Goal: Task Accomplishment & Management: Use online tool/utility

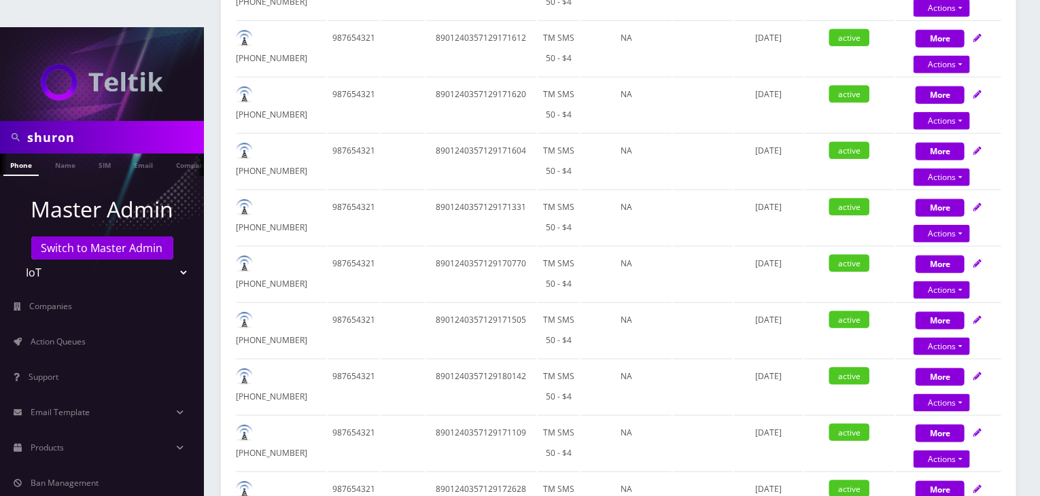
scroll to position [597, 0]
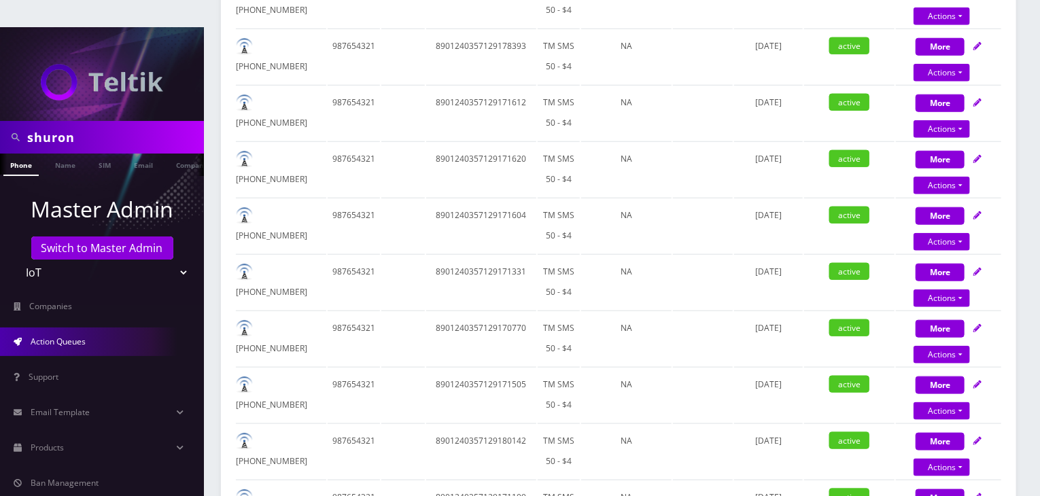
click at [43, 336] on span "Action Queues" at bounding box center [58, 342] width 55 height 12
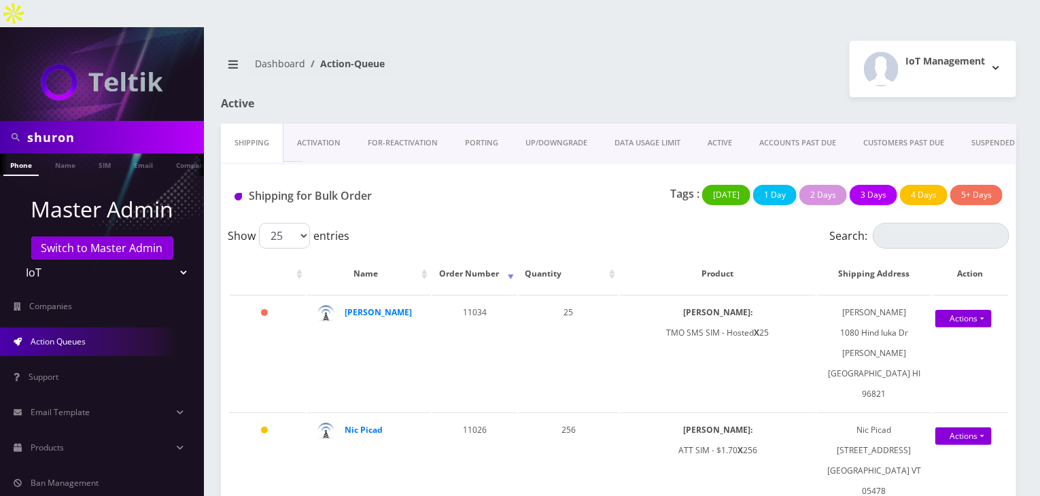
drag, startPoint x: 79, startPoint y: 111, endPoint x: 0, endPoint y: 111, distance: 78.8
click at [0, 121] on div "shuron" at bounding box center [102, 137] width 204 height 33
type input "emazzanti"
click at [67, 154] on link "Name" at bounding box center [65, 165] width 34 height 22
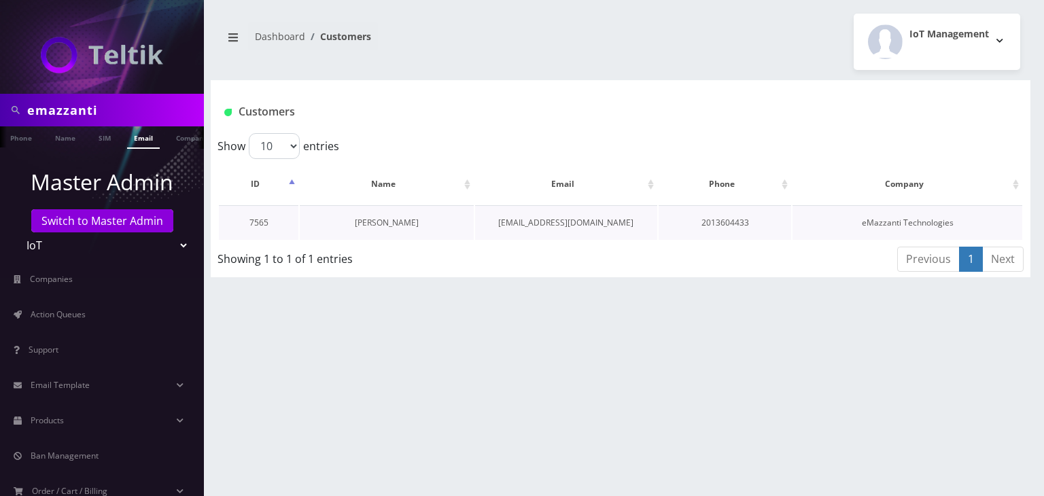
click at [402, 220] on link "[PERSON_NAME]" at bounding box center [387, 223] width 64 height 12
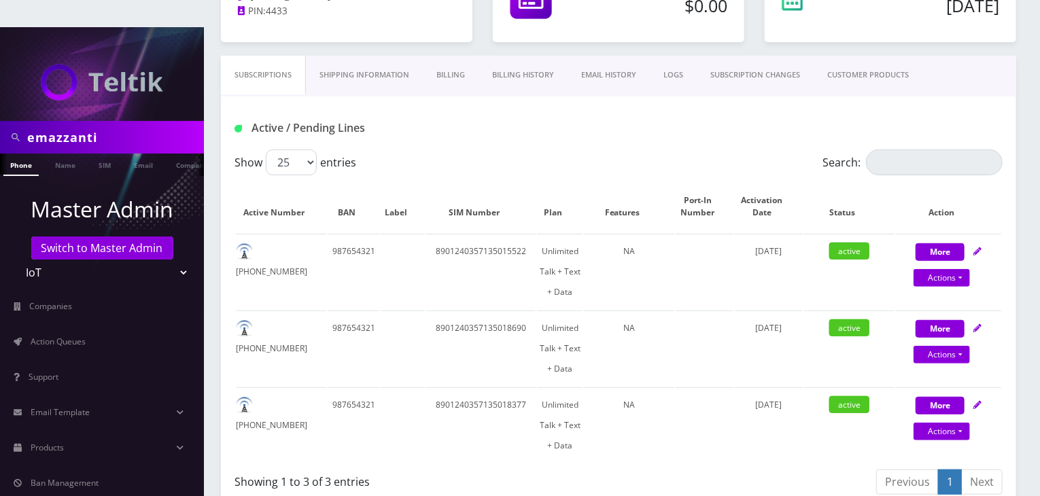
scroll to position [68, 0]
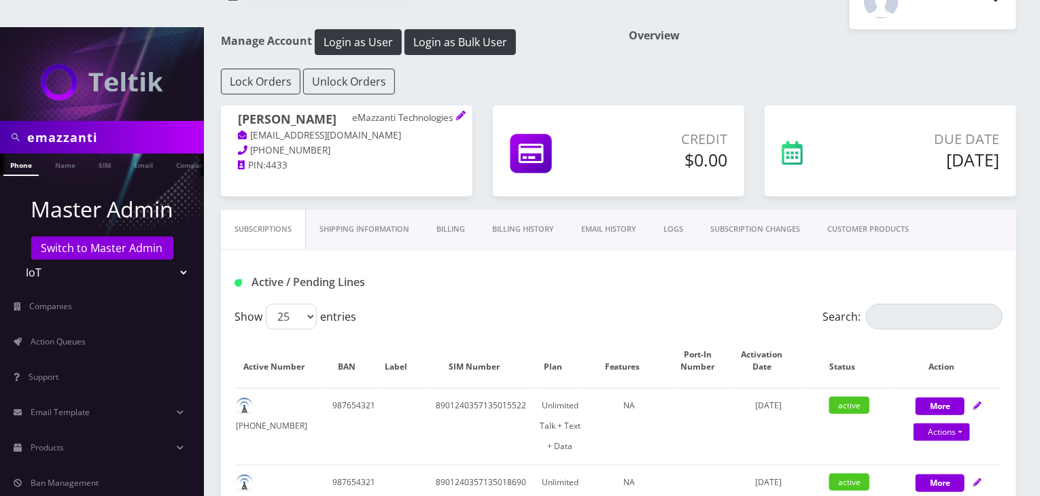
click at [862, 210] on link "CUSTOMER PRODUCTS" at bounding box center [867, 229] width 109 height 39
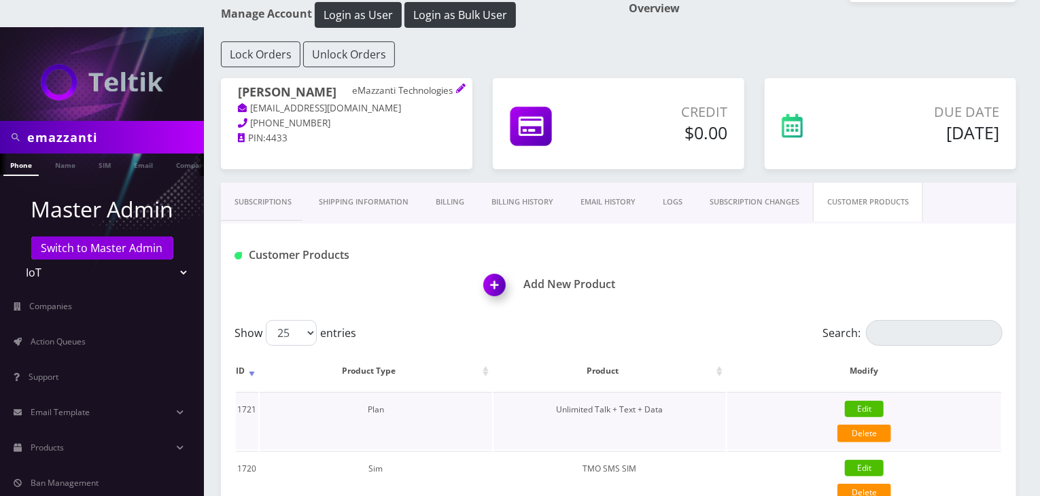
scroll to position [204, 0]
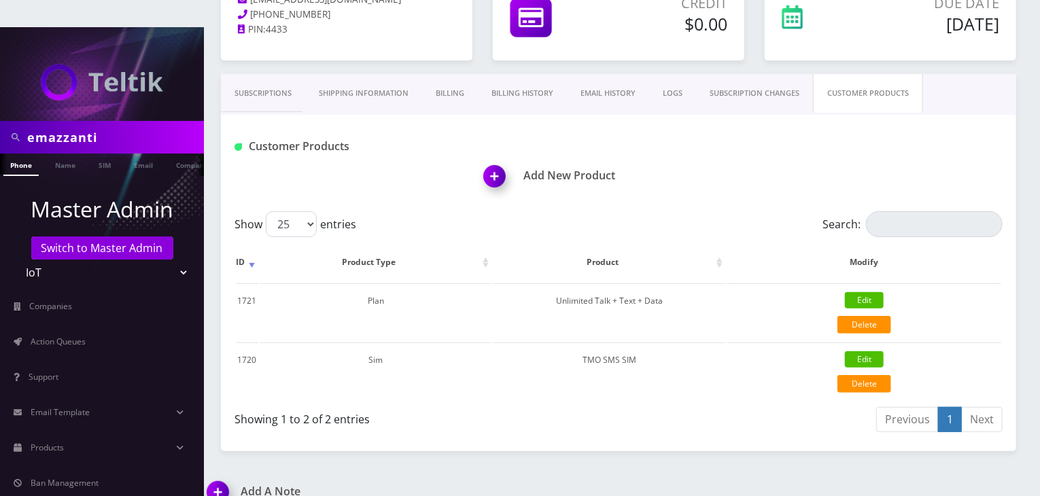
click at [242, 77] on link "Subscriptions" at bounding box center [263, 93] width 84 height 39
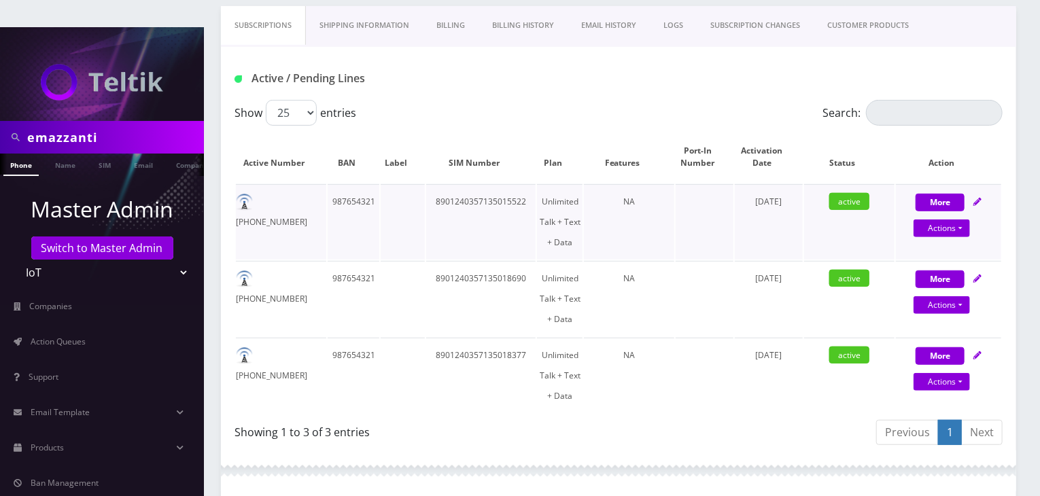
scroll to position [136, 0]
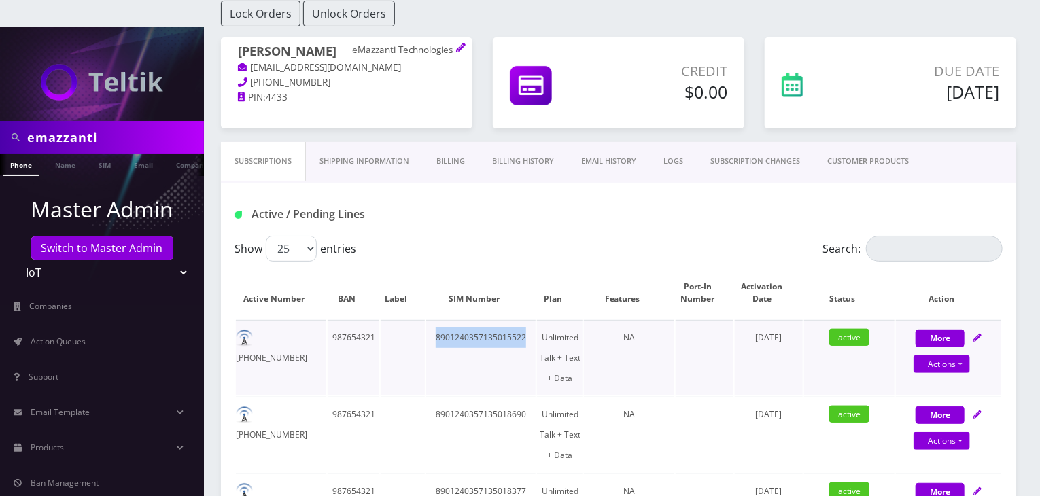
drag, startPoint x: 436, startPoint y: 307, endPoint x: 525, endPoint y: 304, distance: 89.1
click at [525, 320] on td "8901240357135015522" at bounding box center [481, 357] width 110 height 75
copy td "8901240357135015522"
click at [545, 183] on div "Active / Pending Lines" at bounding box center [618, 209] width 795 height 53
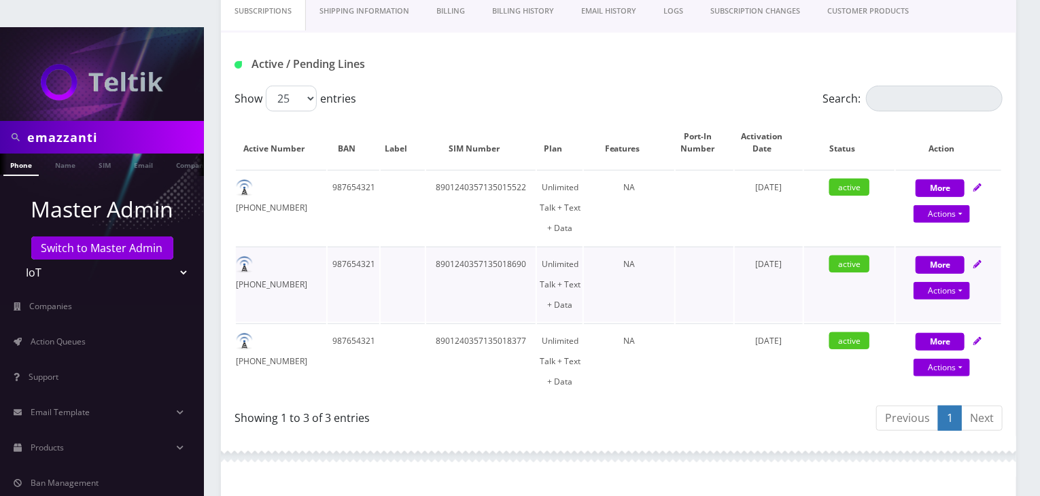
scroll to position [272, 0]
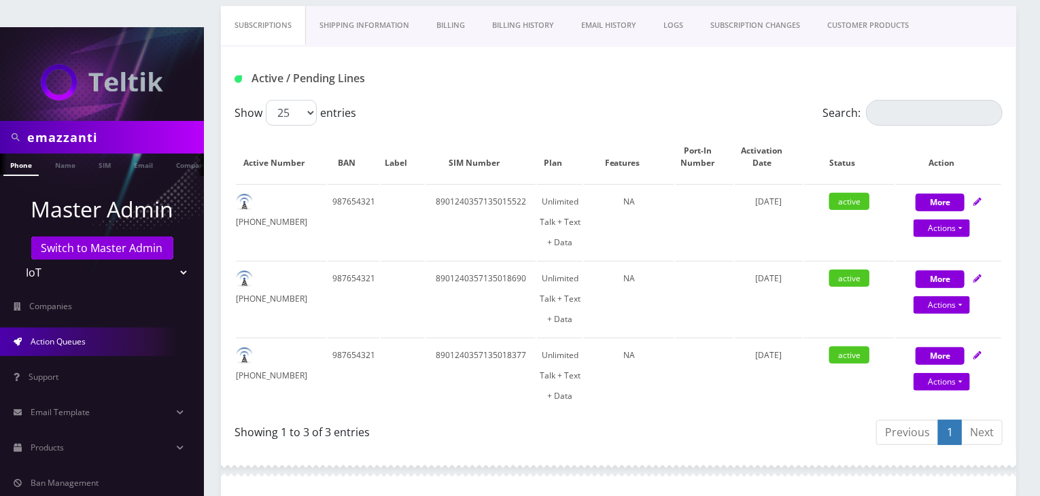
click at [92, 328] on link "Action Queues" at bounding box center [102, 342] width 204 height 29
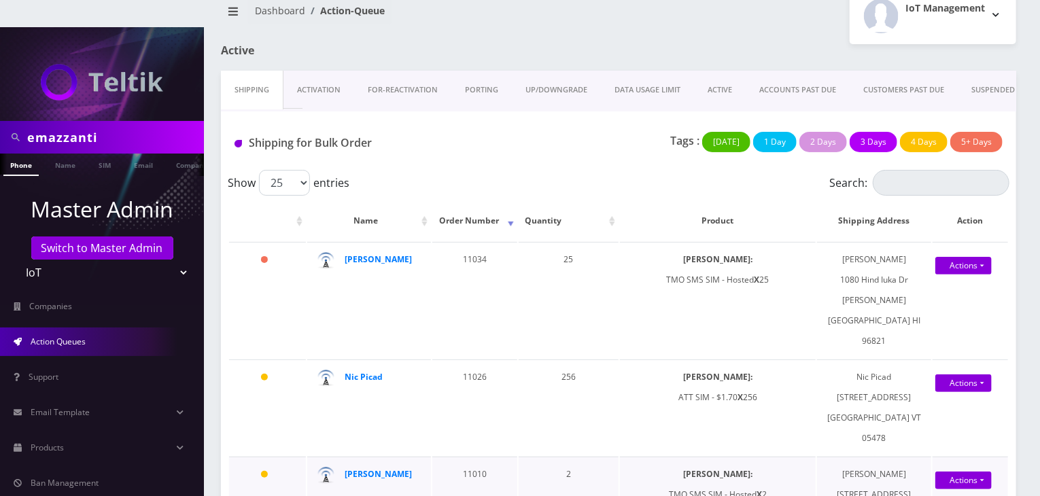
scroll to position [68, 0]
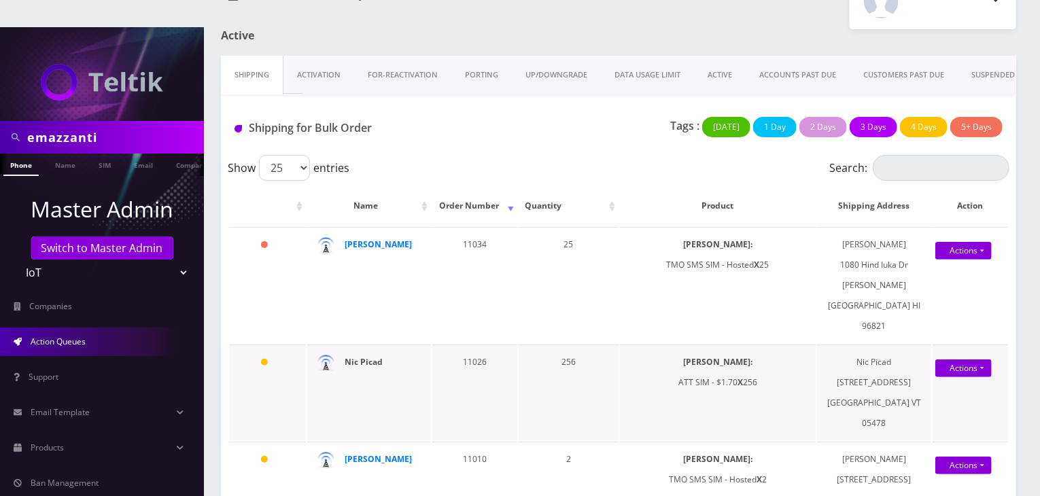
click at [363, 356] on strong "Nic Picad" at bounding box center [364, 362] width 38 height 12
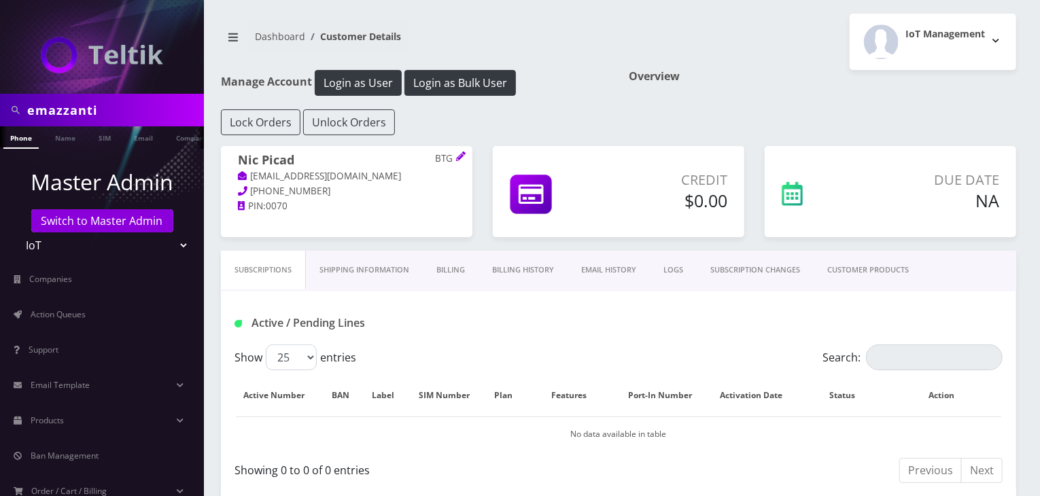
click at [847, 277] on link "CUSTOMER PRODUCTS" at bounding box center [867, 270] width 109 height 39
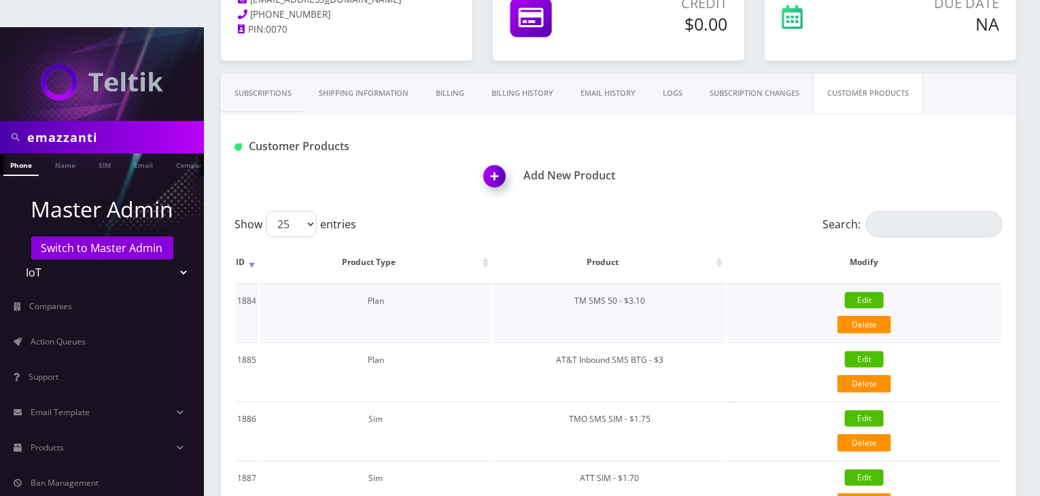
scroll to position [272, 0]
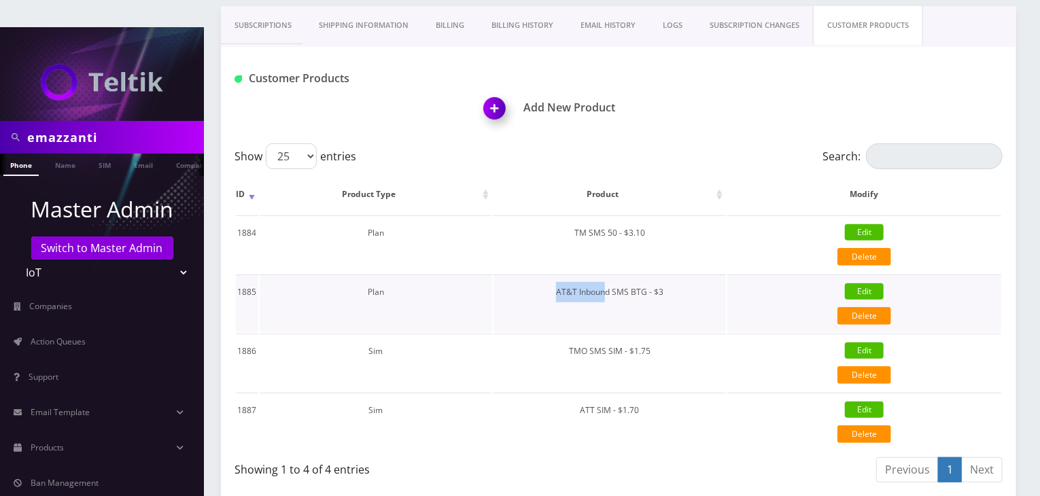
drag, startPoint x: 549, startPoint y: 264, endPoint x: 609, endPoint y: 287, distance: 63.9
click at [609, 287] on td "AT&T Inbound SMS BTG - $3" at bounding box center [609, 304] width 232 height 58
click at [181, 154] on link "Company" at bounding box center [192, 165] width 46 height 22
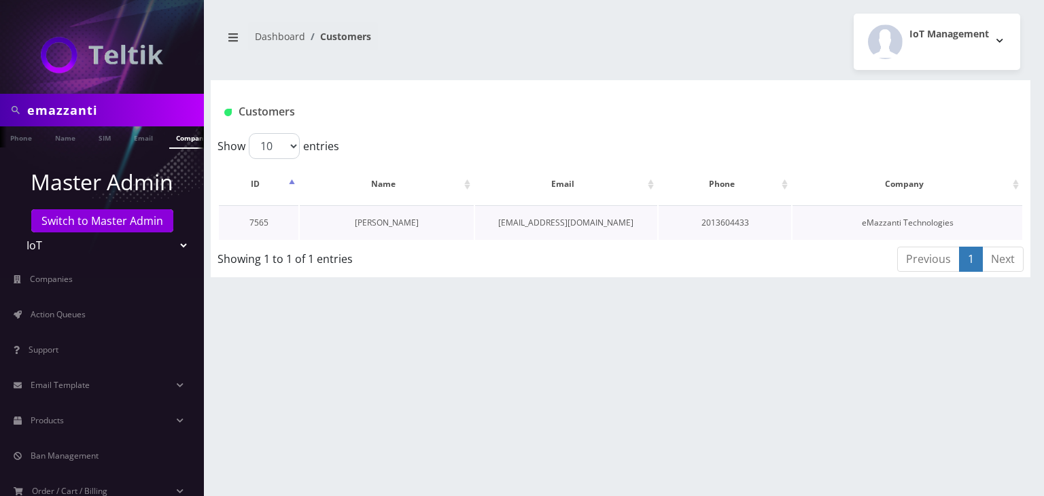
click at [401, 224] on link "[PERSON_NAME]" at bounding box center [387, 223] width 64 height 12
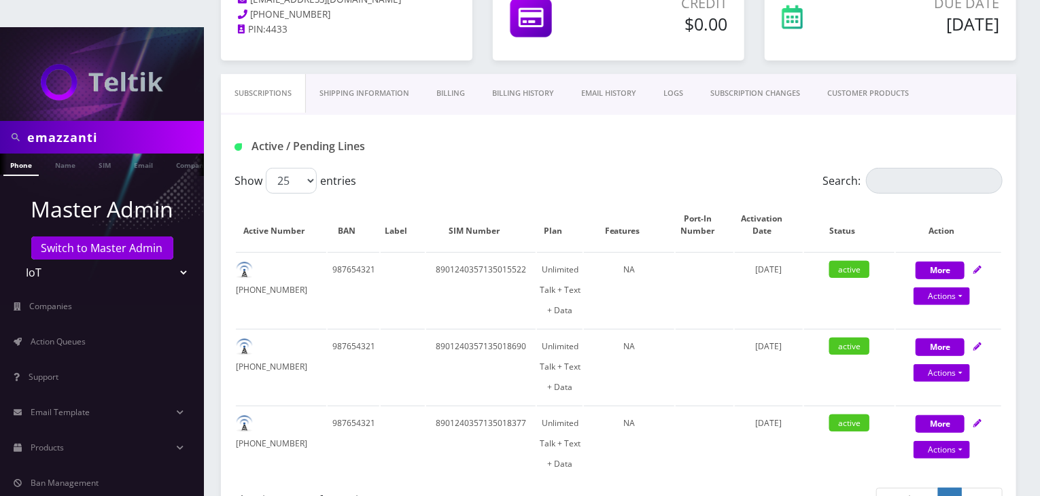
scroll to position [68, 0]
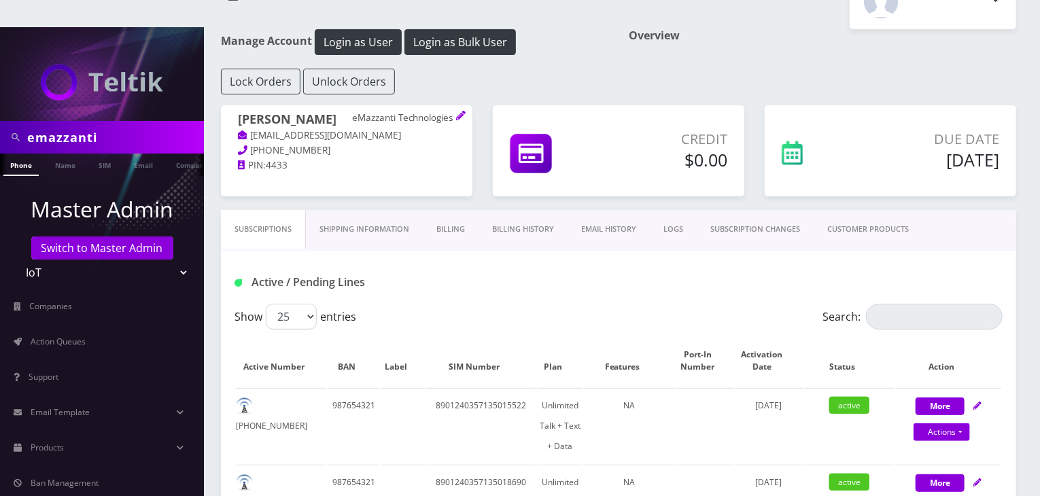
click at [851, 210] on link "CUSTOMER PRODUCTS" at bounding box center [867, 229] width 109 height 39
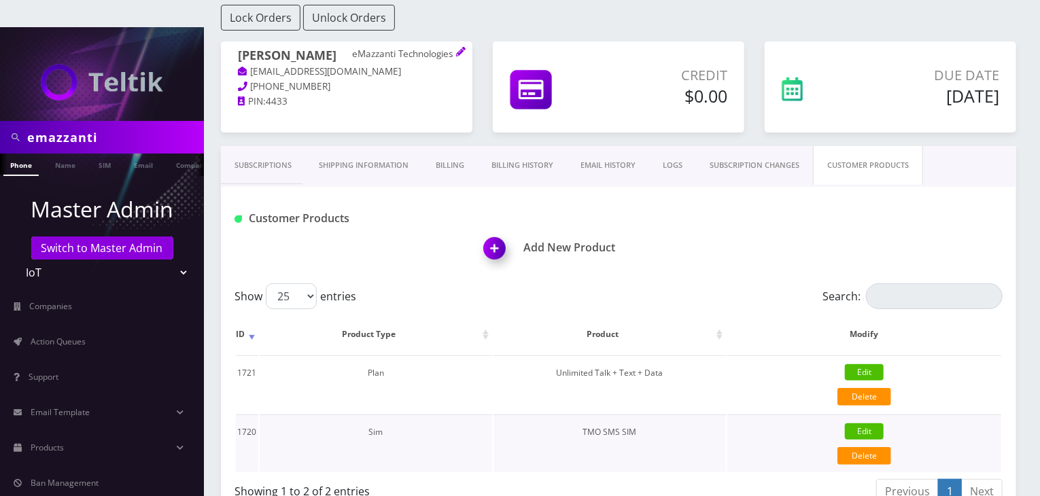
scroll to position [204, 0]
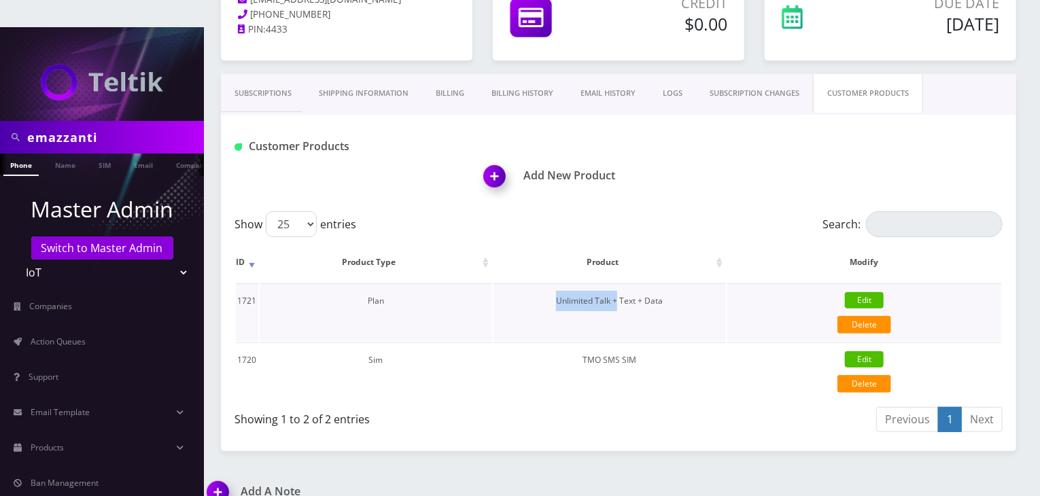
drag, startPoint x: 557, startPoint y: 275, endPoint x: 620, endPoint y: 292, distance: 64.8
click at [620, 292] on td "Unlimited Talk + Text + Data" at bounding box center [609, 312] width 232 height 58
click at [633, 406] on div "Previous 1 Next" at bounding box center [816, 422] width 374 height 32
drag, startPoint x: 549, startPoint y: 268, endPoint x: 622, endPoint y: 278, distance: 74.0
click at [622, 283] on td "Unlimited Talk + Text + Data" at bounding box center [609, 312] width 232 height 58
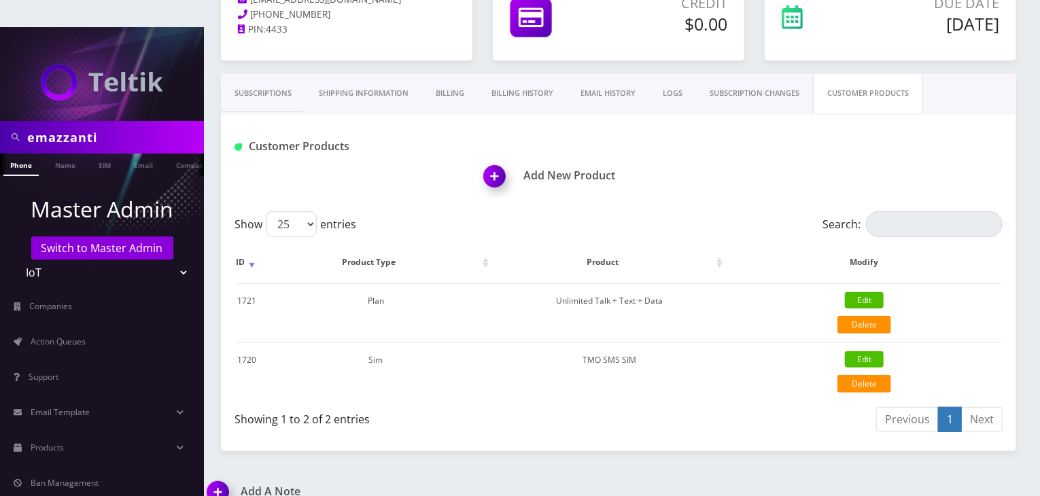
click at [590, 406] on div "Showing 1 to 2 of 2 entries" at bounding box center [421, 417] width 374 height 22
drag, startPoint x: 548, startPoint y: 270, endPoint x: 618, endPoint y: 283, distance: 71.3
click at [618, 283] on td "Unlimited Talk + Text + Data" at bounding box center [609, 312] width 232 height 58
click at [635, 362] on td "TMO SMS SIM" at bounding box center [609, 372] width 232 height 58
drag, startPoint x: 555, startPoint y: 268, endPoint x: 625, endPoint y: 278, distance: 71.4
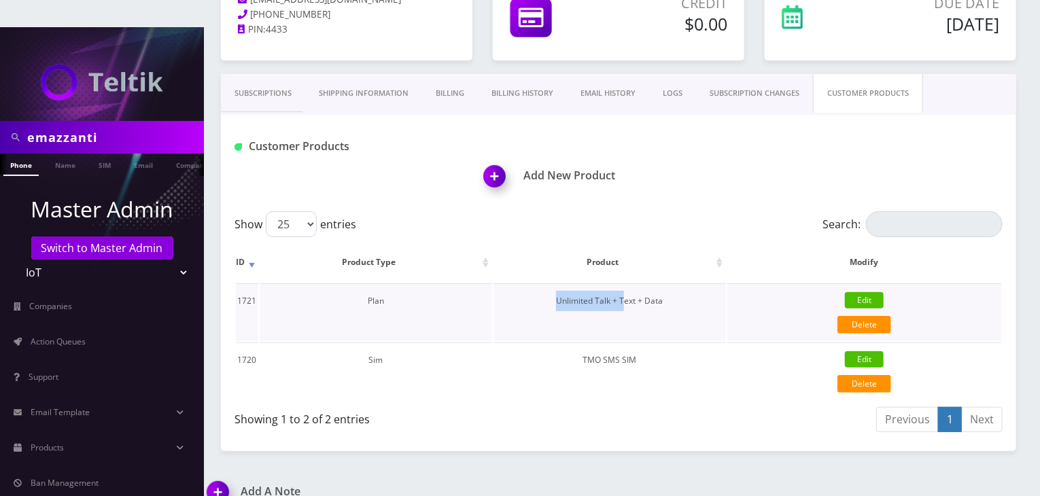
click at [625, 283] on td "Unlimited Talk + Text + Data" at bounding box center [609, 312] width 232 height 58
click at [606, 406] on div "Showing 1 to 2 of 2 entries" at bounding box center [426, 422] width 384 height 32
drag, startPoint x: 558, startPoint y: 277, endPoint x: 620, endPoint y: 281, distance: 62.0
click at [620, 283] on td "Unlimited Talk + Text + Data" at bounding box center [609, 312] width 232 height 58
click at [603, 300] on td "Unlimited Talk + Text + Data" at bounding box center [609, 312] width 232 height 58
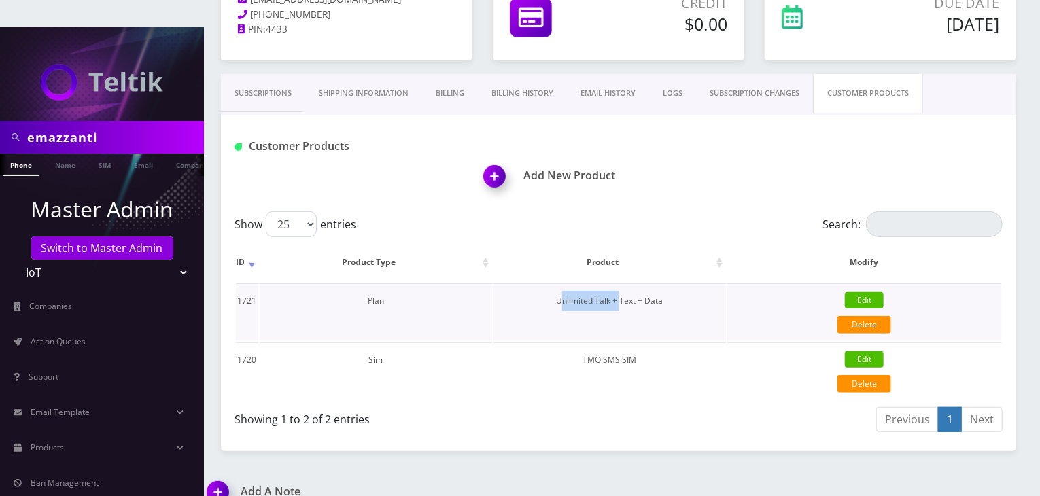
drag, startPoint x: 563, startPoint y: 273, endPoint x: 622, endPoint y: 280, distance: 60.3
click at [622, 283] on td "Unlimited Talk + Text + Data" at bounding box center [609, 312] width 232 height 58
click at [603, 297] on td "Unlimited Talk + Text + Data" at bounding box center [609, 312] width 232 height 58
drag, startPoint x: 557, startPoint y: 271, endPoint x: 622, endPoint y: 281, distance: 66.6
click at [622, 283] on td "Unlimited Talk + Text + Data" at bounding box center [609, 312] width 232 height 58
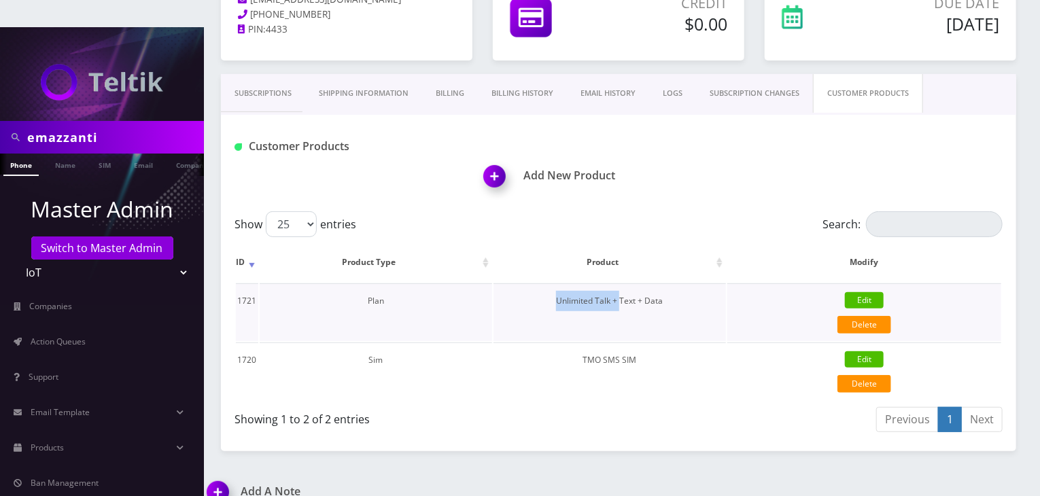
click at [614, 291] on td "Unlimited Talk + Text + Data" at bounding box center [609, 312] width 232 height 58
drag, startPoint x: 665, startPoint y: 273, endPoint x: 614, endPoint y: 281, distance: 51.1
click at [614, 283] on td "Unlimited Talk + Text + Data" at bounding box center [609, 312] width 232 height 58
click at [616, 294] on td "Unlimited Talk + Text + Data" at bounding box center [609, 312] width 232 height 58
click at [249, 74] on link "Subscriptions" at bounding box center [263, 93] width 84 height 39
